Goal: Transaction & Acquisition: Book appointment/travel/reservation

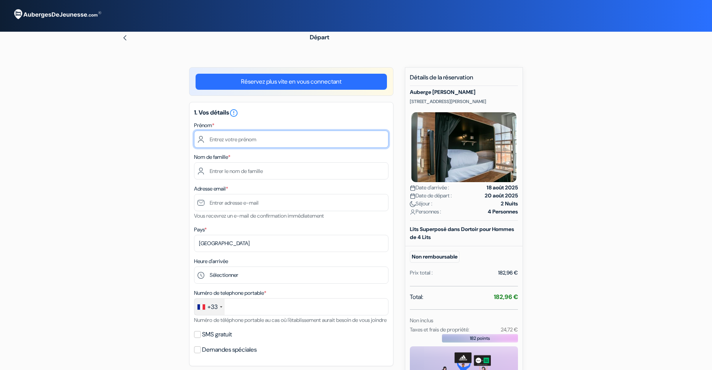
drag, startPoint x: 0, startPoint y: 0, endPoint x: 233, endPoint y: 136, distance: 269.6
click at [233, 136] on input "text" at bounding box center [291, 139] width 194 height 17
type input "eloi"
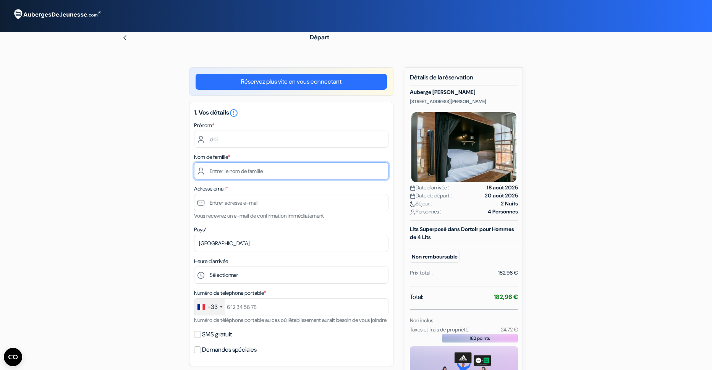
click at [236, 170] on input "text" at bounding box center [291, 170] width 194 height 17
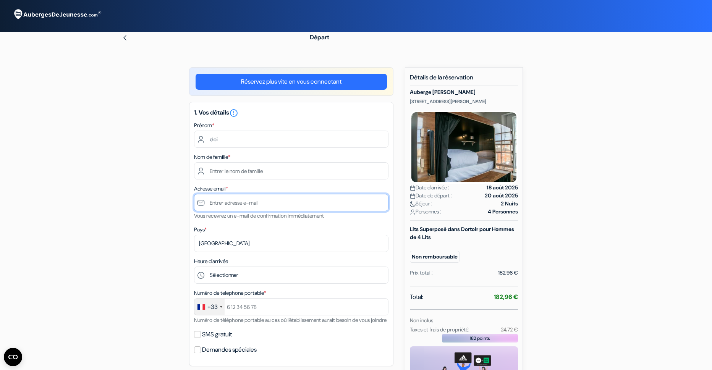
click at [251, 199] on input "text" at bounding box center [291, 202] width 194 height 17
click at [246, 191] on div "Adresse email * Vous recevrez un e-mail de confirmation immédiatement" at bounding box center [291, 202] width 194 height 36
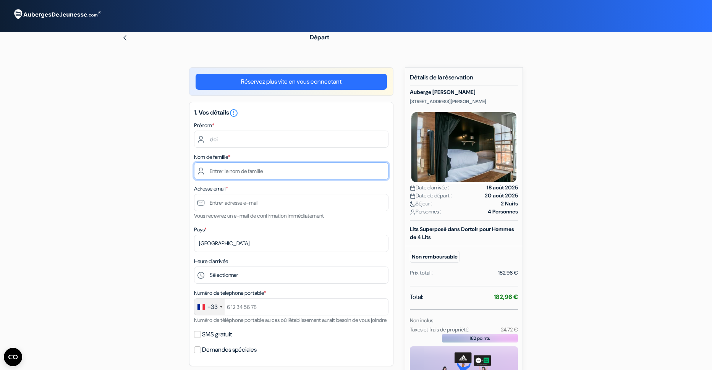
click at [242, 171] on input "text" at bounding box center [291, 170] width 194 height 17
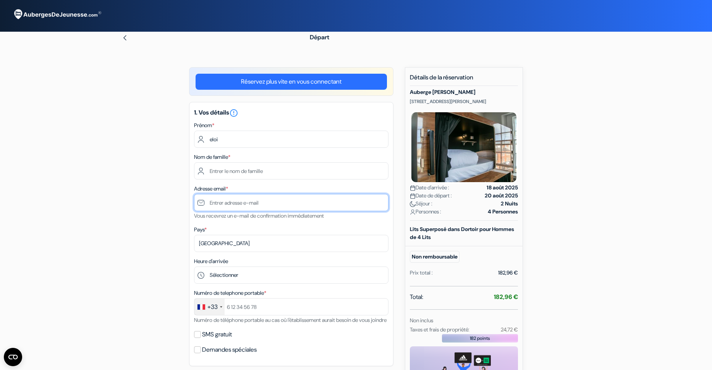
click at [243, 204] on input "text" at bounding box center [291, 202] width 194 height 17
click at [237, 202] on input "text" at bounding box center [291, 202] width 194 height 17
type input "[EMAIL_ADDRESS][DOMAIN_NAME]"
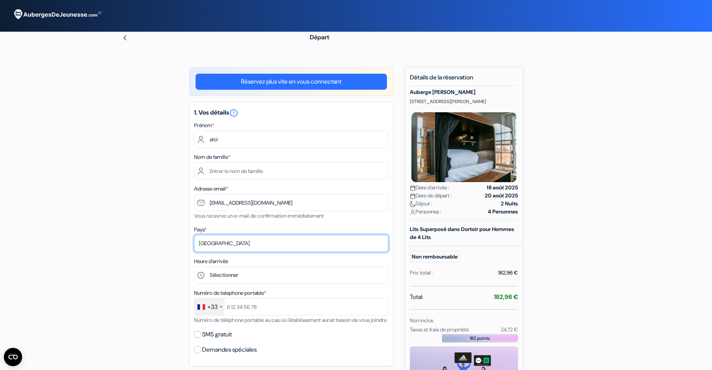
click at [228, 243] on select "Selectionner le pays Abkhazie Afghanistan Afrique du Sud Albanie Algérie Allema…" at bounding box center [291, 243] width 194 height 17
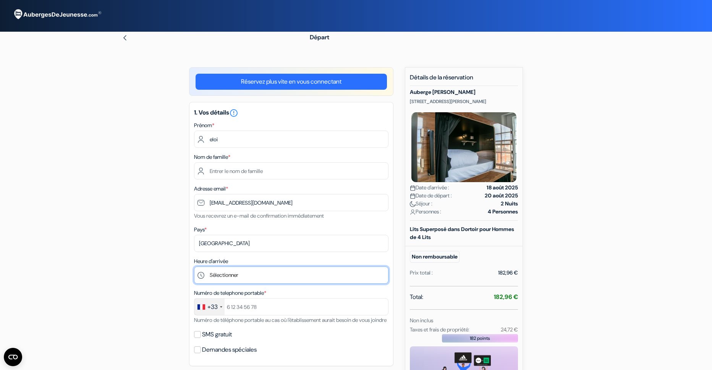
click at [209, 277] on select "Sélectionner 15:00 16:00 17:00 18:00 19:00 20:00 21:00 22:00 23:00" at bounding box center [291, 275] width 194 height 17
select select "15"
click at [194, 267] on select "Sélectionner 15:00 16:00 17:00 18:00 19:00 20:00 21:00 22:00 23:00" at bounding box center [291, 275] width 194 height 17
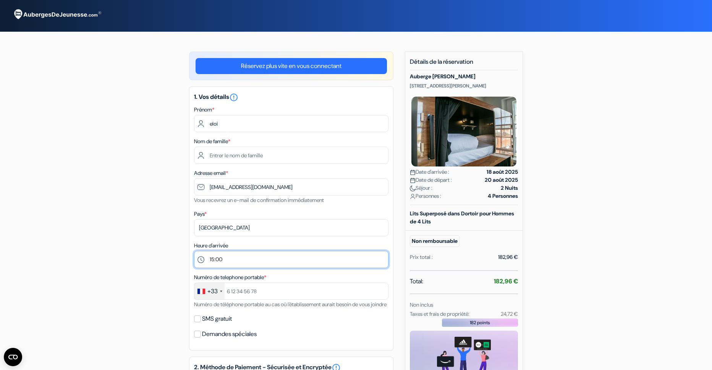
scroll to position [76, 0]
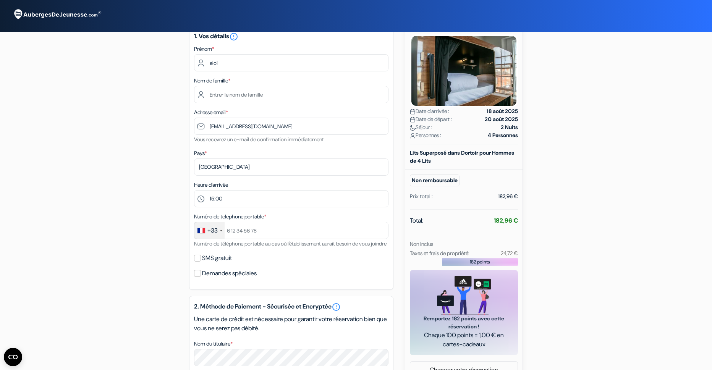
click at [245, 216] on label "Numéro de telephone portable *" at bounding box center [230, 217] width 72 height 8
click at [251, 232] on input "text" at bounding box center [291, 230] width 194 height 17
type input "676302687"
click at [196, 282] on div "1. Vos détails error_outline Prénom * eloi Nom de famille * Adresse email * elo…" at bounding box center [291, 158] width 204 height 264
click at [196, 277] on input "Demandes spéciales" at bounding box center [197, 273] width 7 height 7
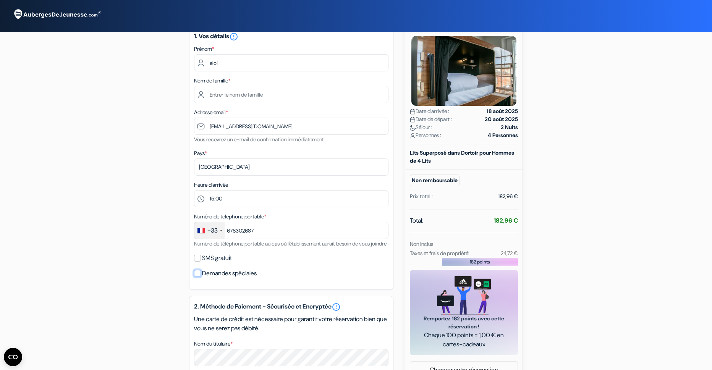
checkbox input "true"
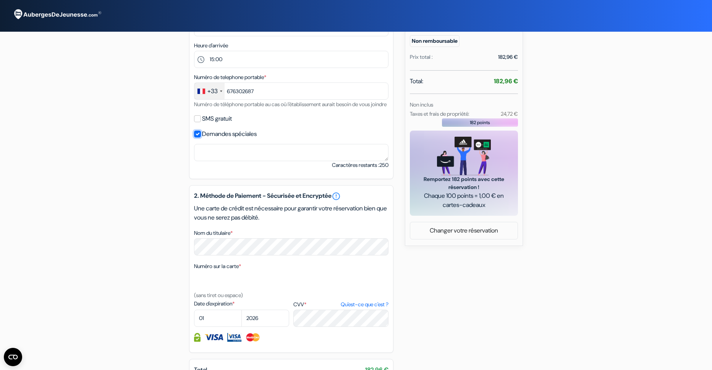
scroll to position [210, 0]
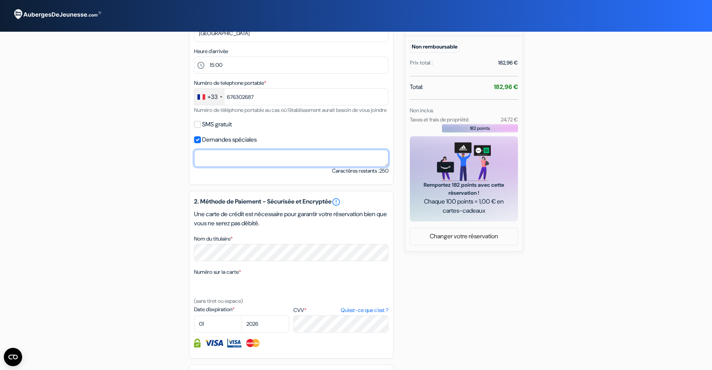
click at [234, 167] on textarea "Nom du titulaire *" at bounding box center [291, 158] width 194 height 17
type textarea "w"
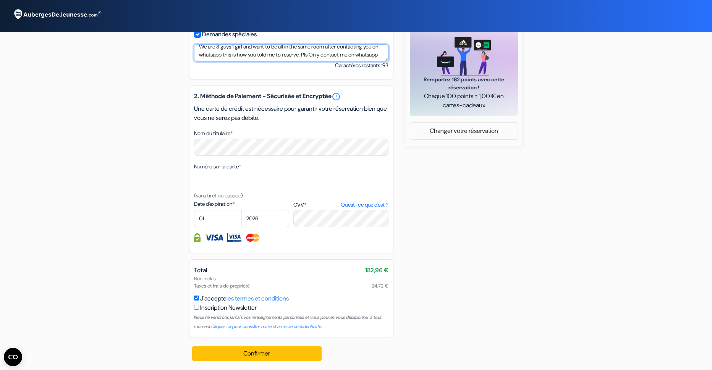
scroll to position [325, 0]
type textarea "We are 3 guys 1 girl and want to be all in the same room after contacting you o…"
click at [243, 192] on div "Numéro sur la carte * (sans tiret ou espace)" at bounding box center [291, 181] width 194 height 38
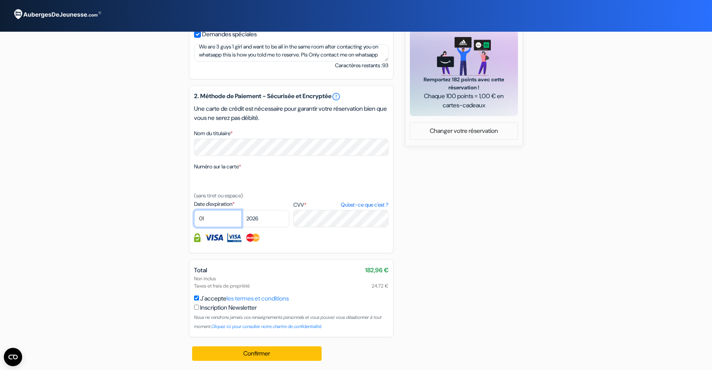
click at [225, 219] on select "01 02 03 04 05 06 07 08 09 10 11 12" at bounding box center [218, 218] width 48 height 17
select select "10"
click at [194, 210] on select "01 02 03 04 05 06 07 08 09 10 11 12" at bounding box center [218, 218] width 48 height 17
click at [278, 217] on select "2025 2026 2027 2028 2029 2030 2031 2032 2033 2034 2035 2036 2037 2038 2039 2040…" at bounding box center [265, 218] width 48 height 17
select select "2027"
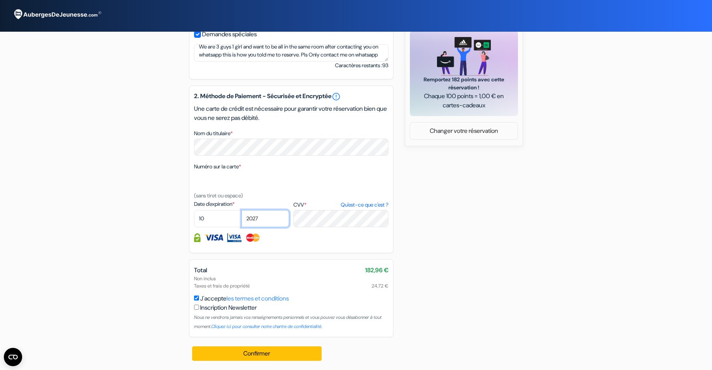
click at [241, 210] on select "2025 2026 2027 2028 2029 2030 2031 2032 2033 2034 2035 2036 2037 2038 2039 2040…" at bounding box center [265, 218] width 48 height 17
click at [559, 254] on div "add_box Auberge Leevin Mountjoy 61 Mountjoy Street, Dublin, Irlande Détails de …" at bounding box center [356, 61] width 504 height 618
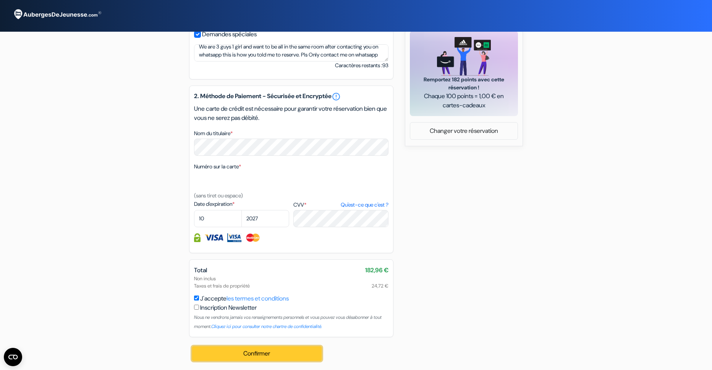
click at [291, 349] on button "Confirmer Loading..." at bounding box center [256, 353] width 129 height 15
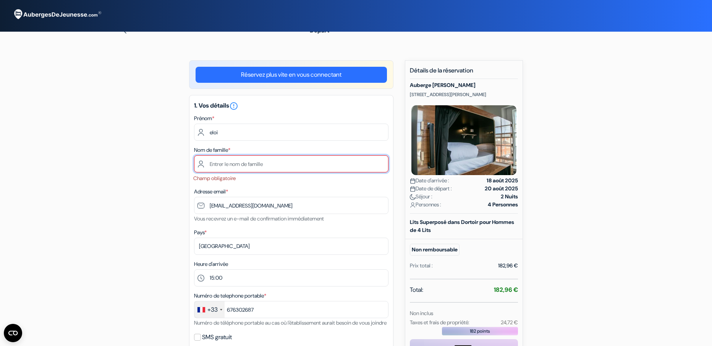
scroll to position [0, 0]
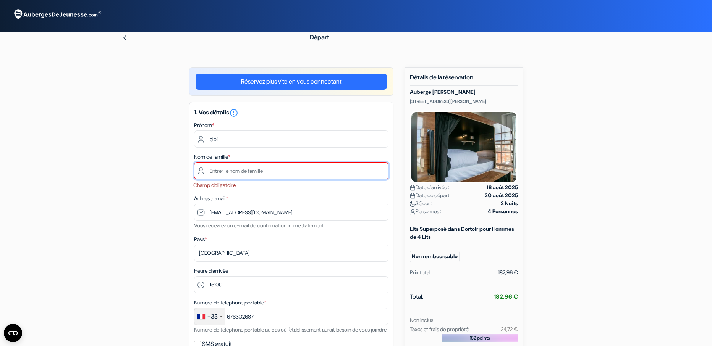
click at [247, 176] on input "text" at bounding box center [291, 170] width 194 height 17
type input "lecomte"
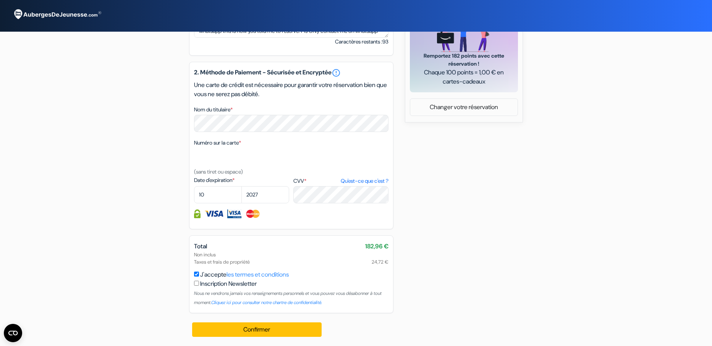
scroll to position [348, 0]
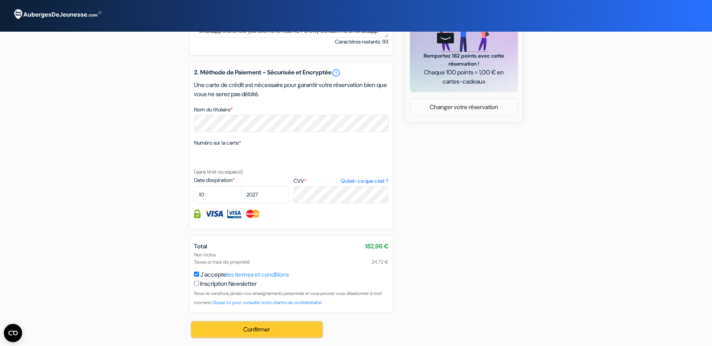
click at [255, 333] on button "Confirmer Loading..." at bounding box center [256, 330] width 129 height 15
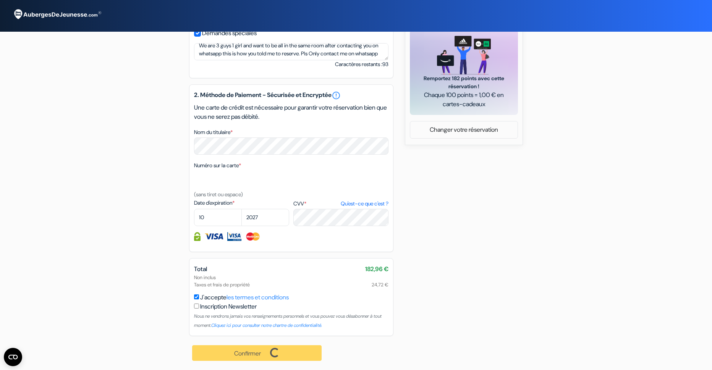
scroll to position [326, 0]
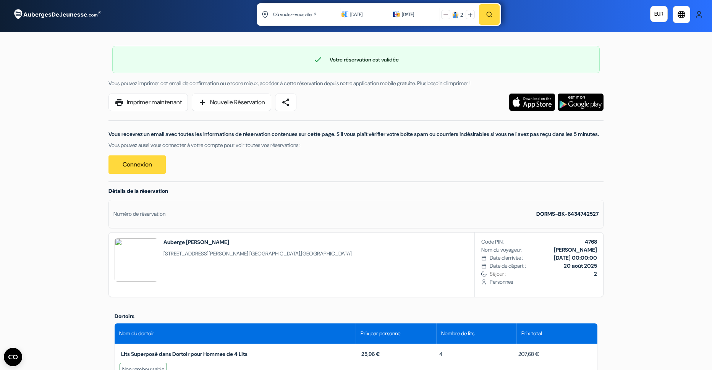
click at [221, 173] on div "Vous recevrez un email avec toutes les informations de réservation contenues su…" at bounding box center [356, 142] width 504 height 63
click at [147, 100] on link "print Imprimer maintenant" at bounding box center [147, 103] width 79 height 18
